Goal: Navigation & Orientation: Find specific page/section

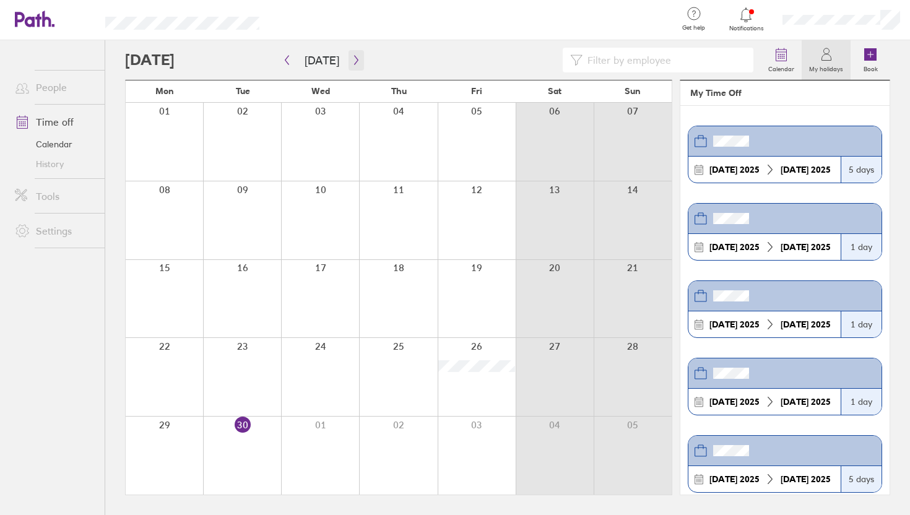
click at [354, 59] on icon "button" at bounding box center [356, 60] width 4 height 9
click at [79, 127] on link "Time off" at bounding box center [55, 122] width 100 height 25
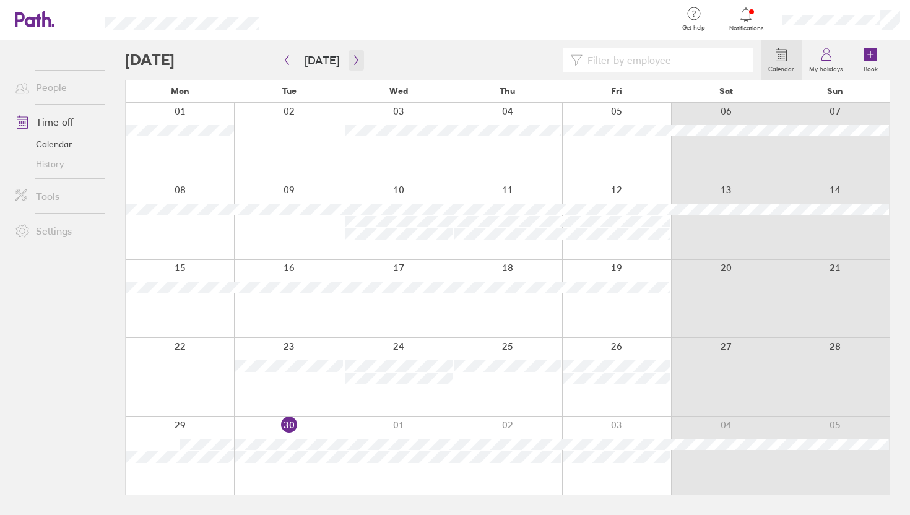
click at [354, 56] on icon "button" at bounding box center [356, 60] width 4 height 9
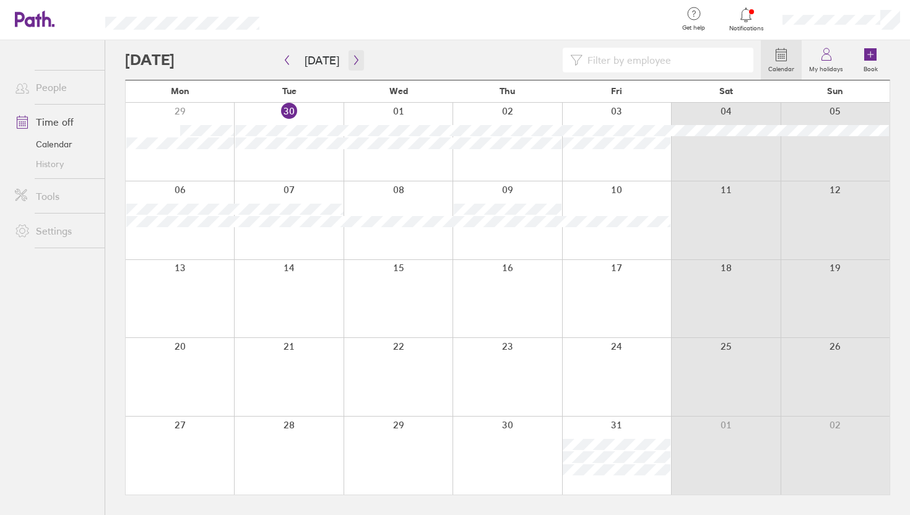
click at [356, 61] on icon "button" at bounding box center [356, 60] width 9 height 10
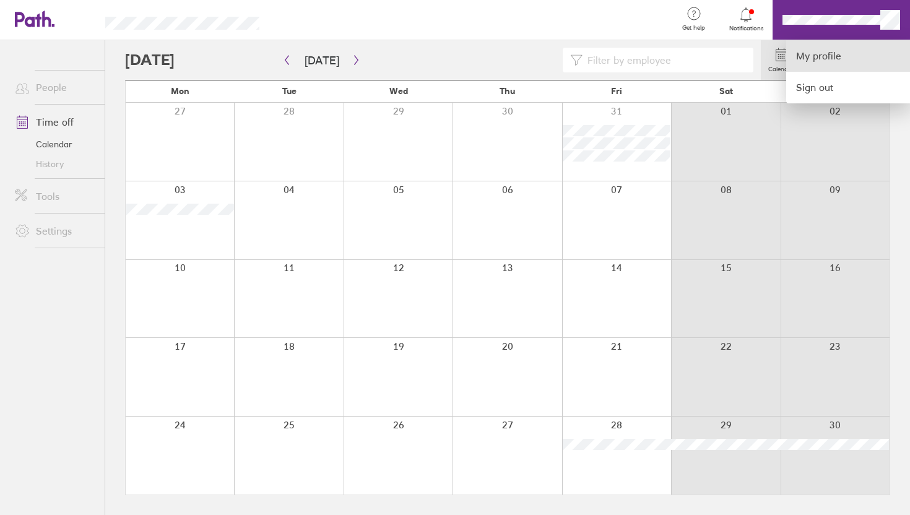
click at [849, 60] on link "My profile" at bounding box center [848, 56] width 124 height 32
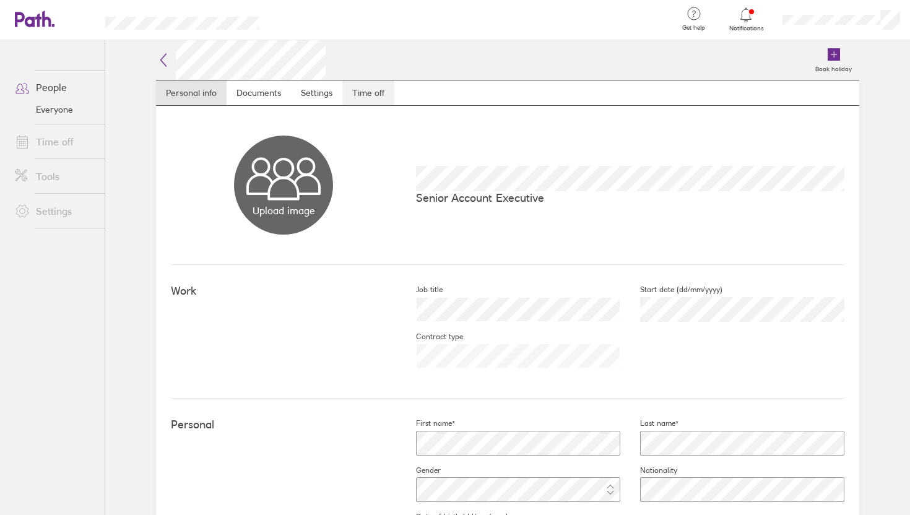
click at [371, 90] on link "Time off" at bounding box center [368, 92] width 52 height 25
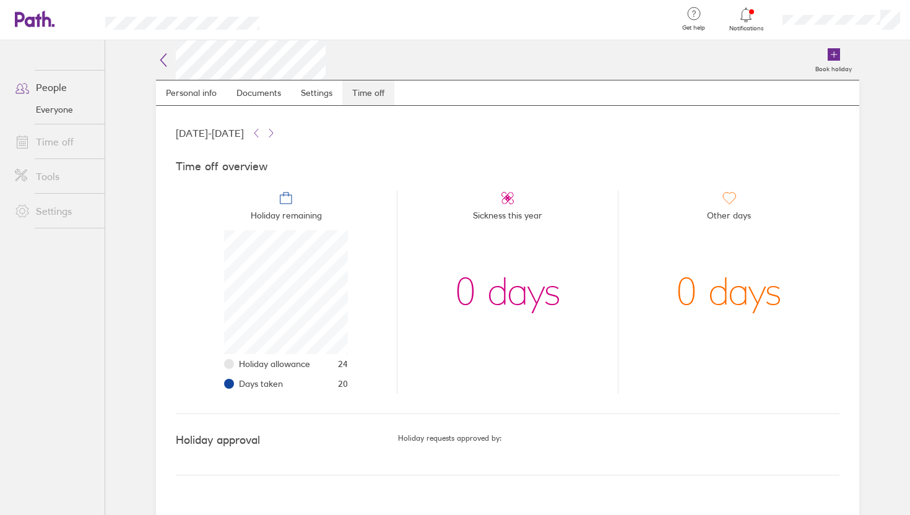
scroll to position [124, 124]
click at [304, 110] on div "[DATE] - [DATE] Time off overview Holiday remaining Holiday allowance 24 Days t…" at bounding box center [507, 310] width 703 height 409
click at [309, 100] on link "Settings" at bounding box center [316, 92] width 51 height 25
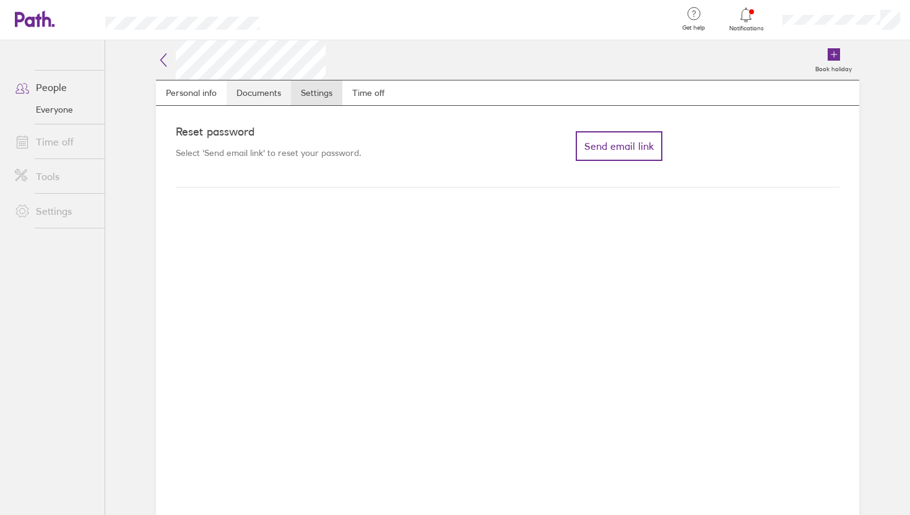
click at [261, 102] on link "Documents" at bounding box center [259, 92] width 64 height 25
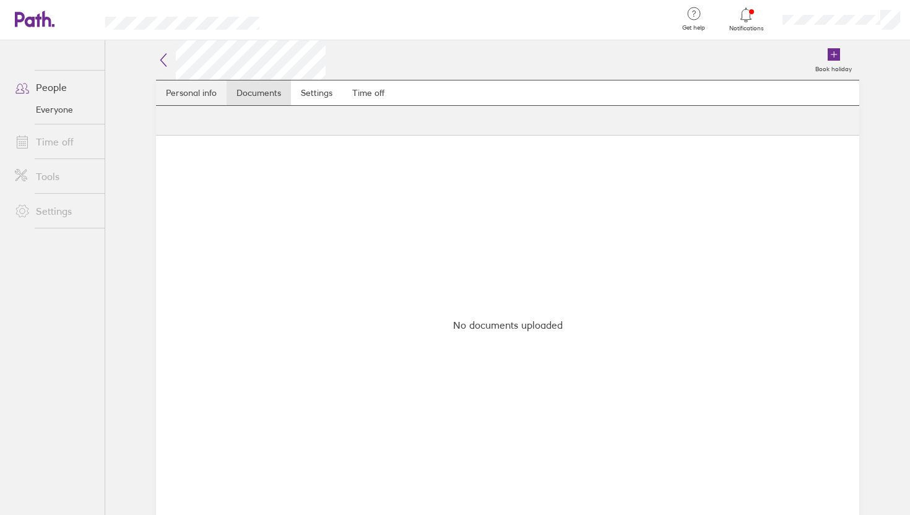
click at [191, 89] on link "Personal info" at bounding box center [191, 92] width 71 height 25
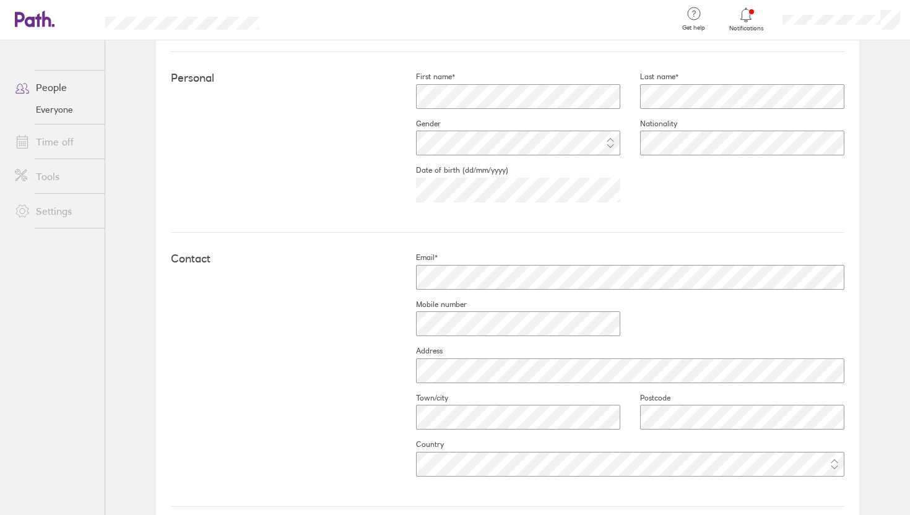
scroll to position [352, 0]
click at [395, 334] on div "Contact Email* Mobile number Address Town/city Postcode Country" at bounding box center [507, 365] width 673 height 274
click at [358, 205] on div "Personal First name* Last name* Gender Nationality Date of birth (dd/mm/yyyy) […" at bounding box center [507, 137] width 673 height 181
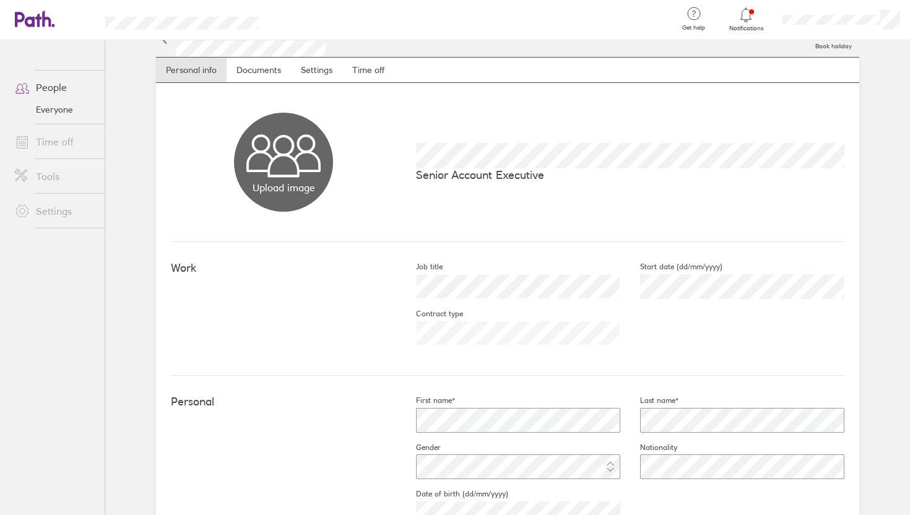
scroll to position [0, 0]
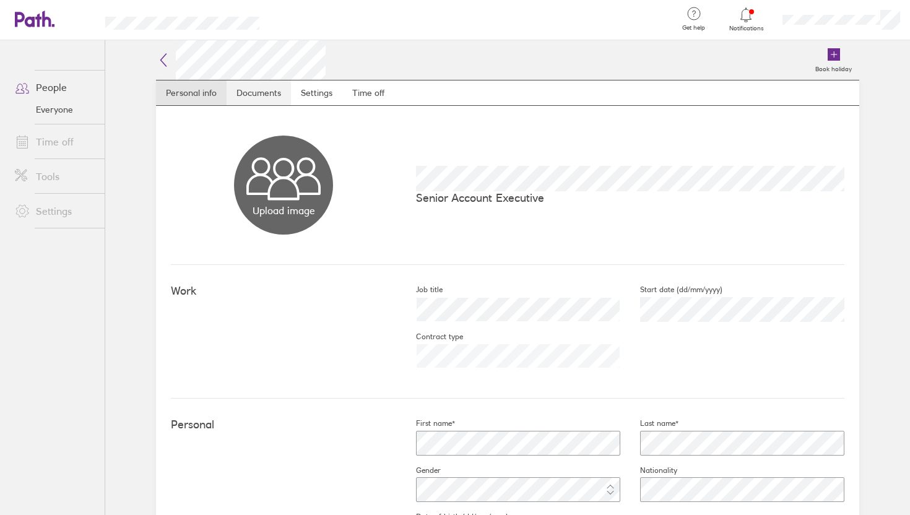
click at [264, 98] on link "Documents" at bounding box center [259, 92] width 64 height 25
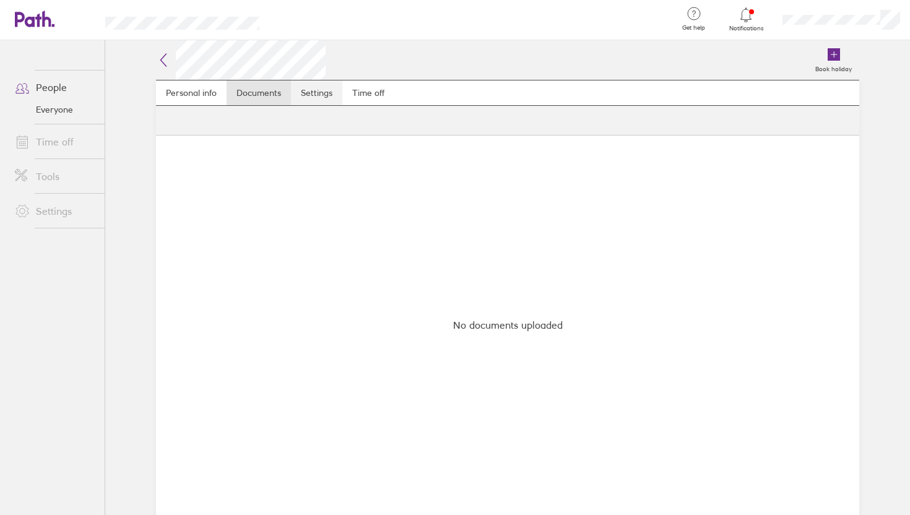
click at [316, 98] on link "Settings" at bounding box center [316, 92] width 51 height 25
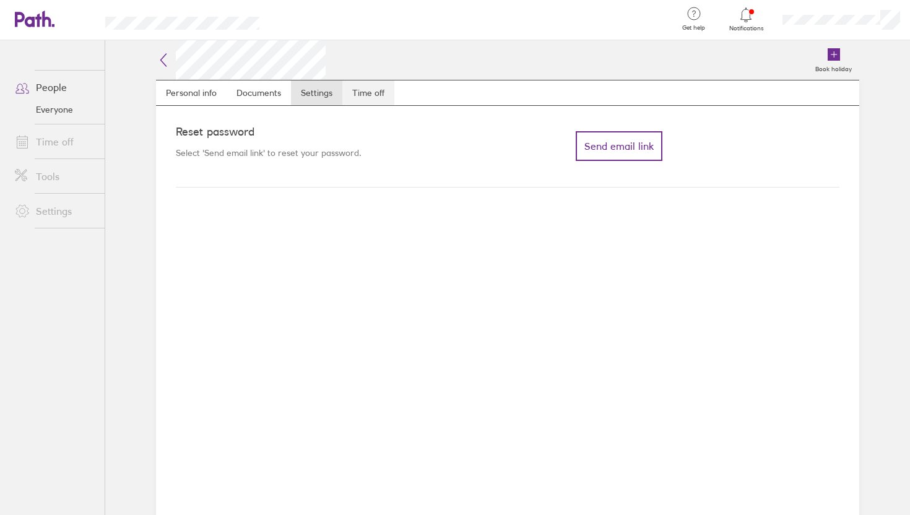
click at [385, 91] on link "Time off" at bounding box center [368, 92] width 52 height 25
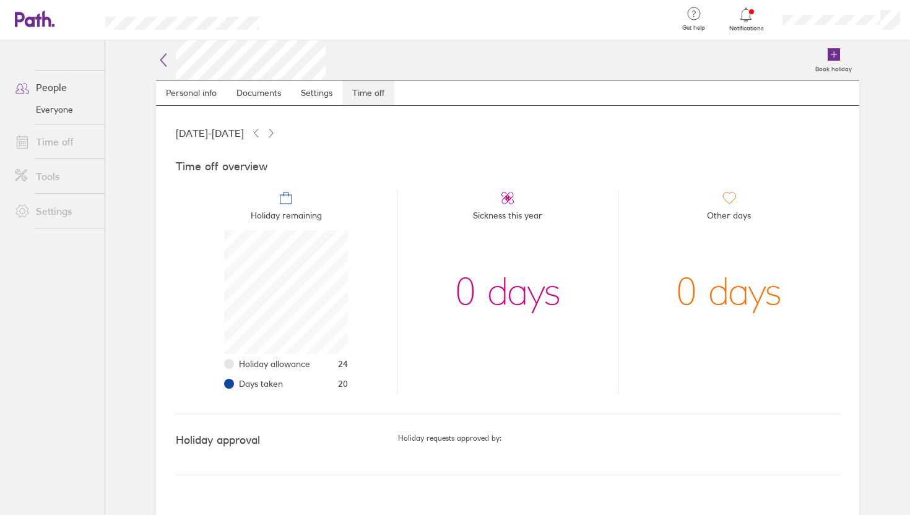
scroll to position [124, 124]
